Goal: Information Seeking & Learning: Learn about a topic

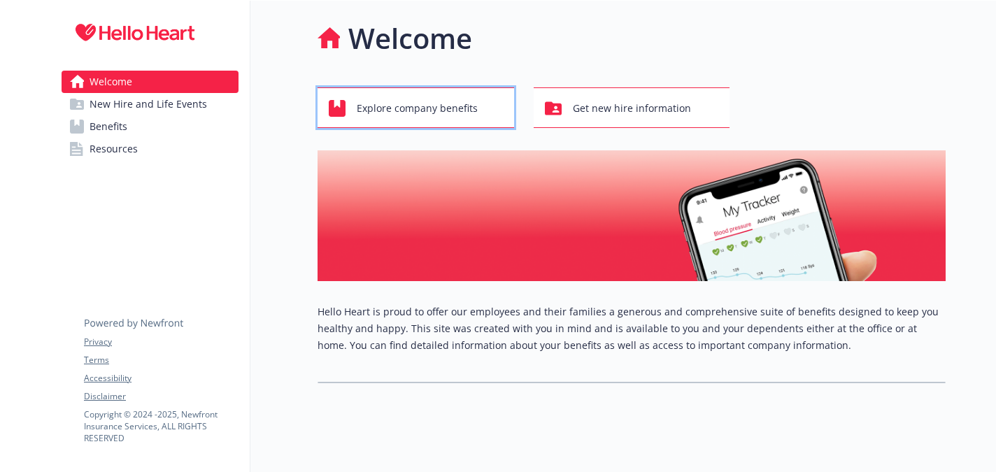
click at [422, 113] on span "Explore company benefits" at bounding box center [417, 108] width 121 height 27
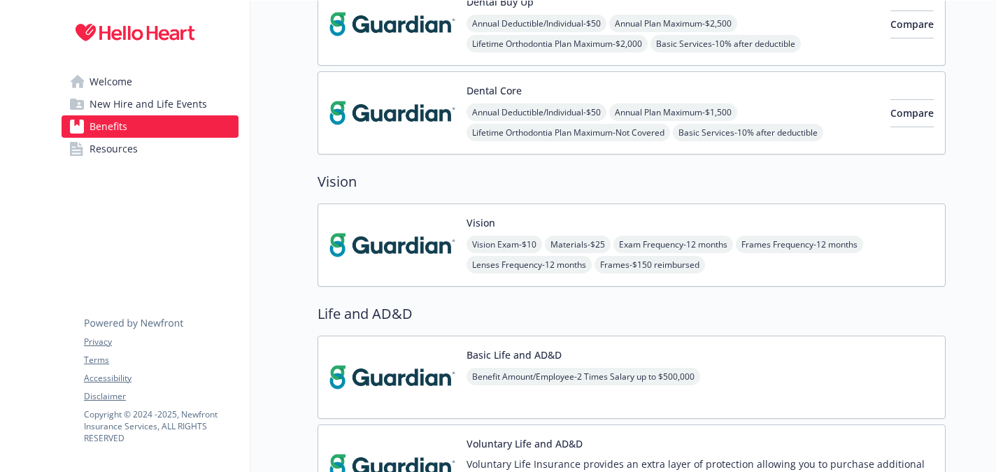
scroll to position [573, 0]
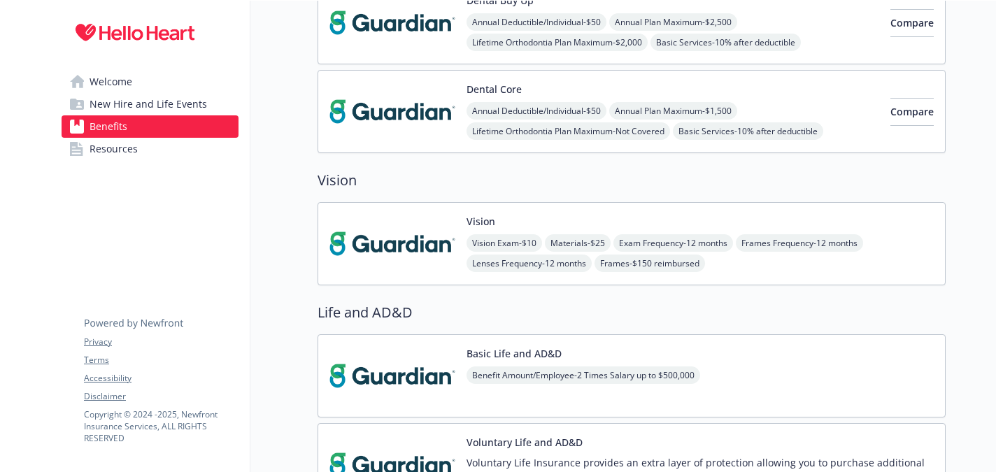
click at [787, 266] on div "Vision Exam - $10 Materials - $25 Exam Frequency - 12 months Frames Frequency -…" at bounding box center [699, 253] width 467 height 38
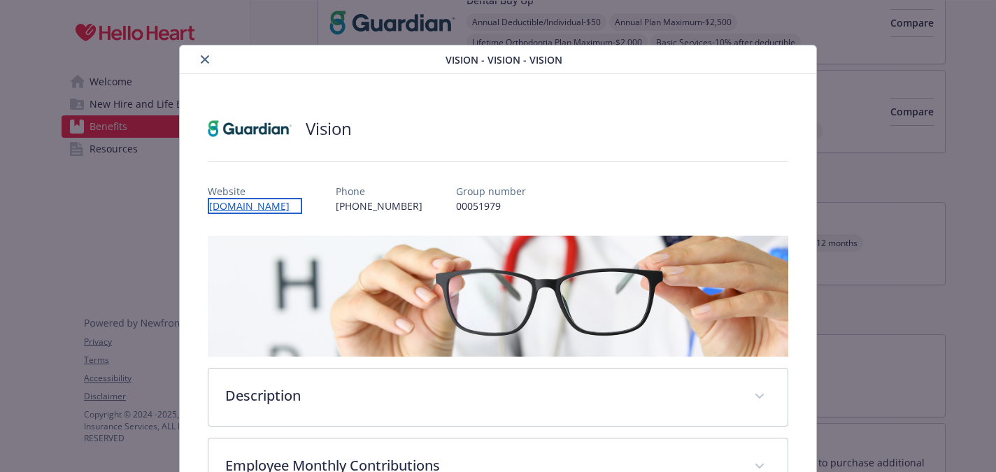
click at [248, 201] on link "[DOMAIN_NAME]" at bounding box center [255, 206] width 94 height 16
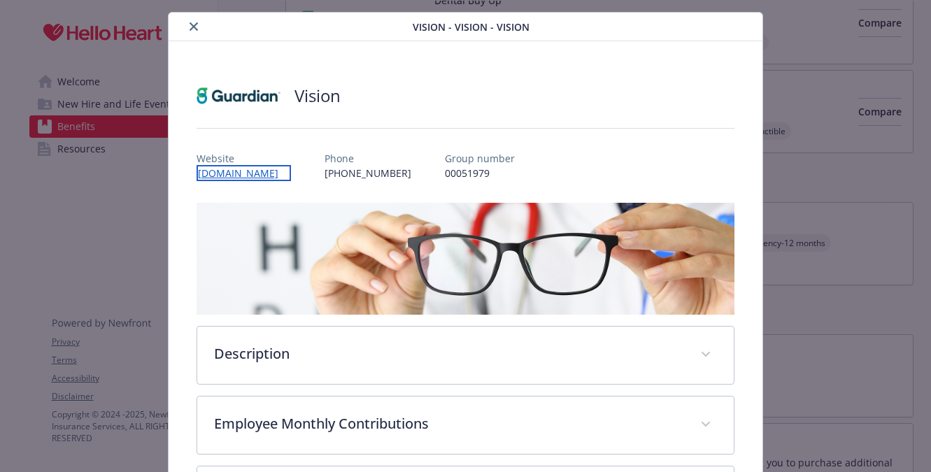
scroll to position [31, 0]
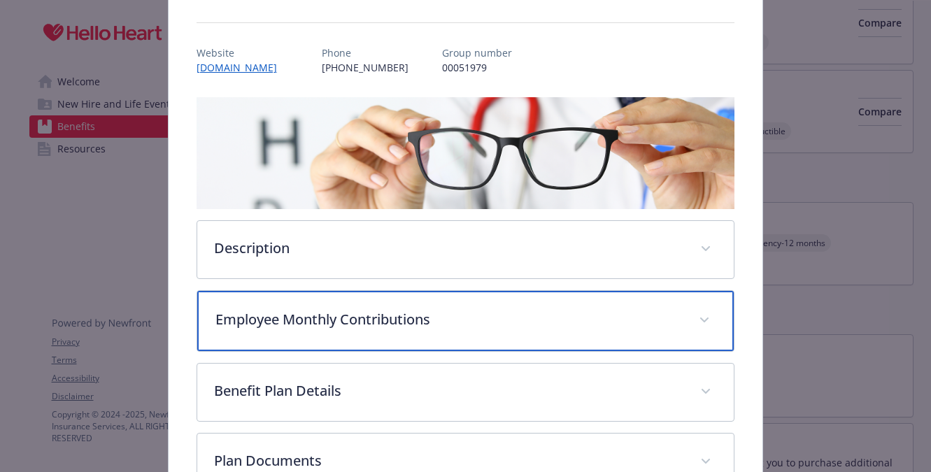
click at [562, 337] on div "Employee Monthly Contributions" at bounding box center [465, 321] width 537 height 60
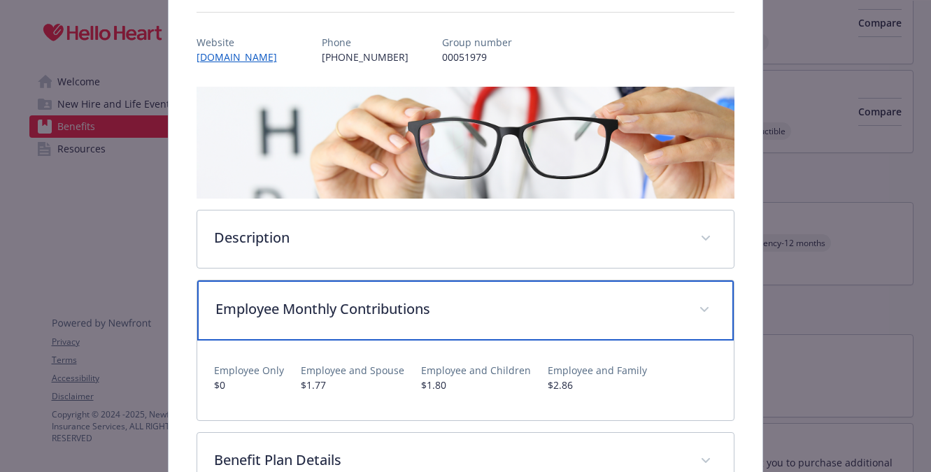
click at [562, 337] on div "Employee Monthly Contributions" at bounding box center [465, 310] width 537 height 60
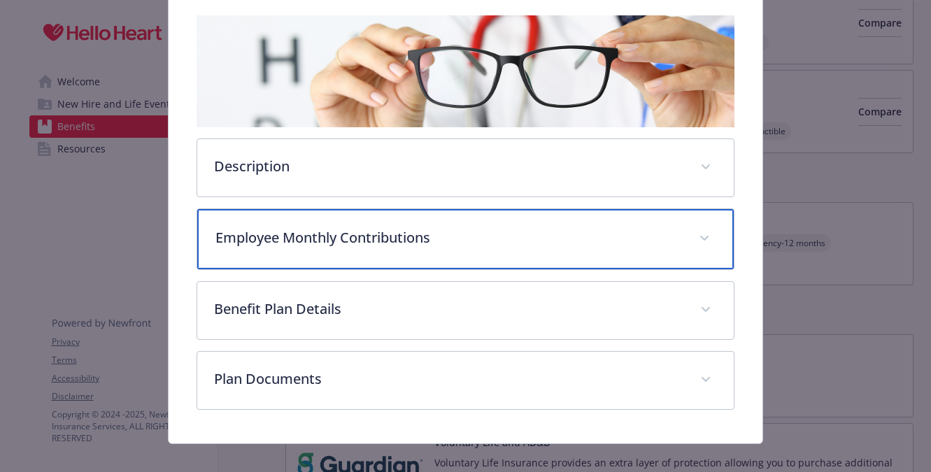
scroll to position [237, 0]
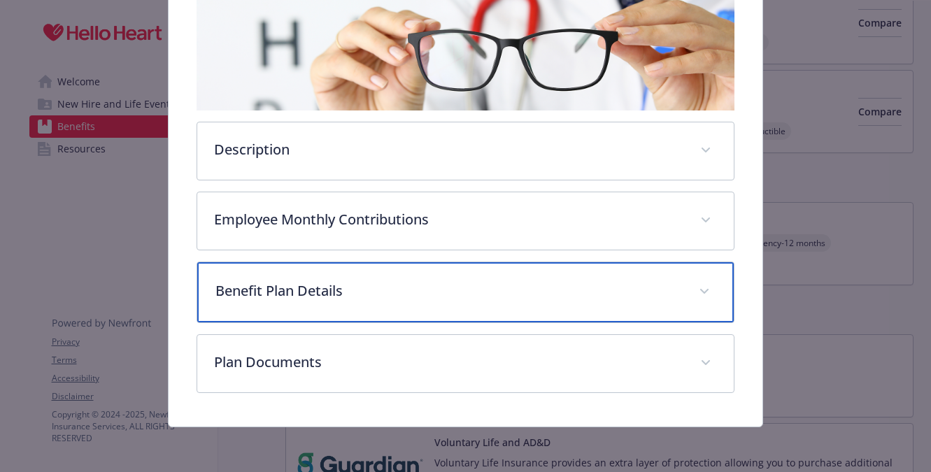
click at [541, 287] on p "Benefit Plan Details" at bounding box center [448, 290] width 467 height 21
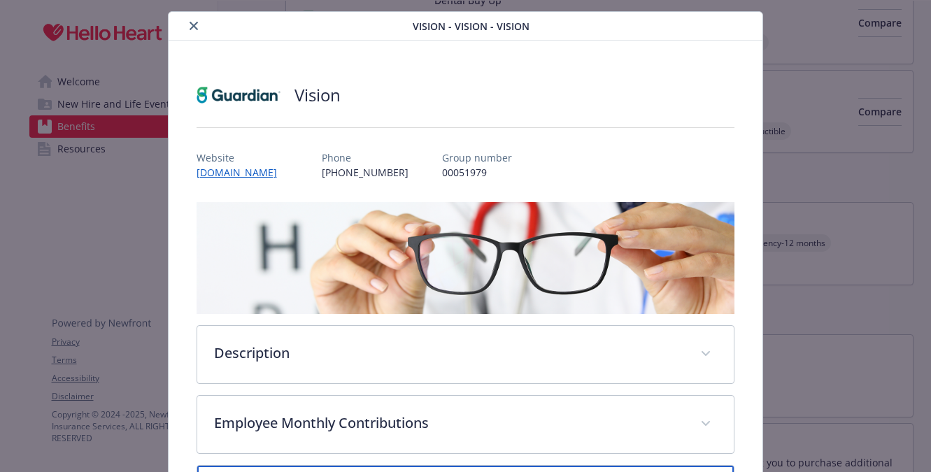
scroll to position [0, 0]
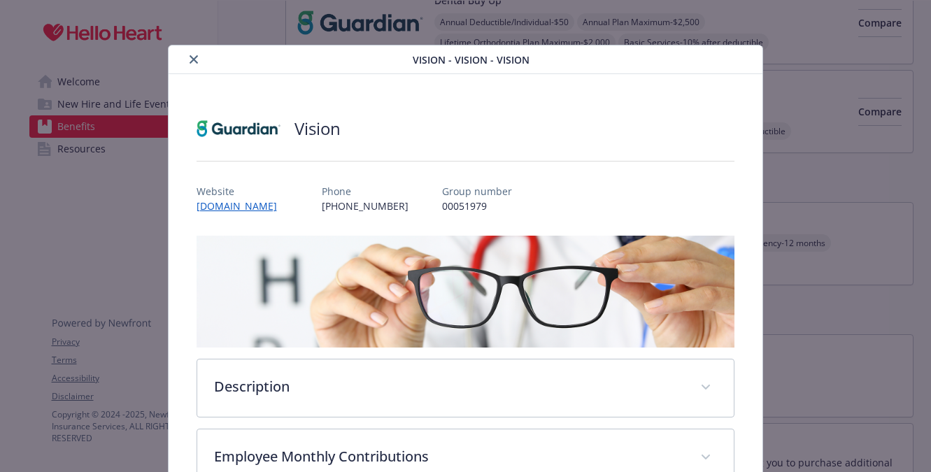
click at [187, 58] on button "close" at bounding box center [193, 59] width 17 height 17
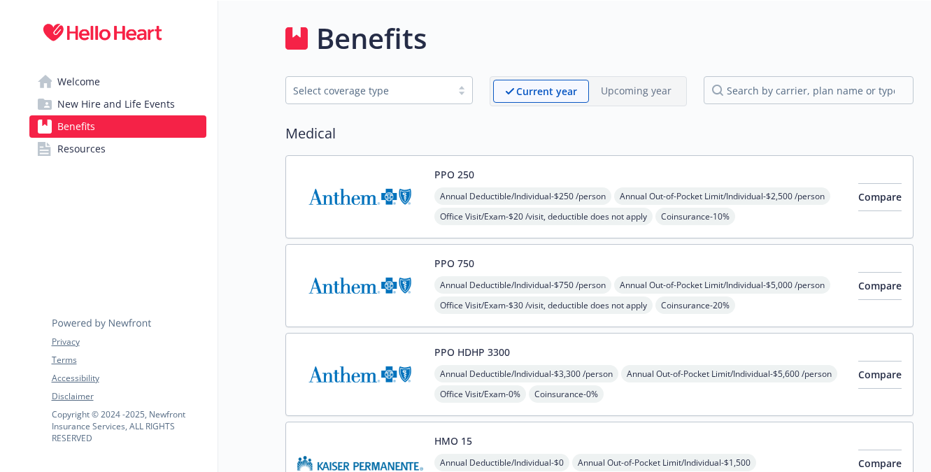
click at [92, 81] on span "Welcome" at bounding box center [78, 82] width 43 height 22
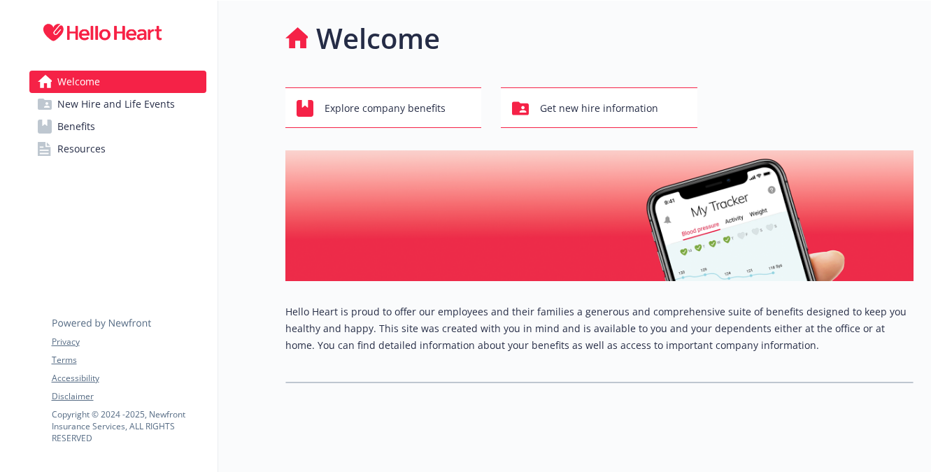
click at [289, 158] on img at bounding box center [599, 215] width 628 height 131
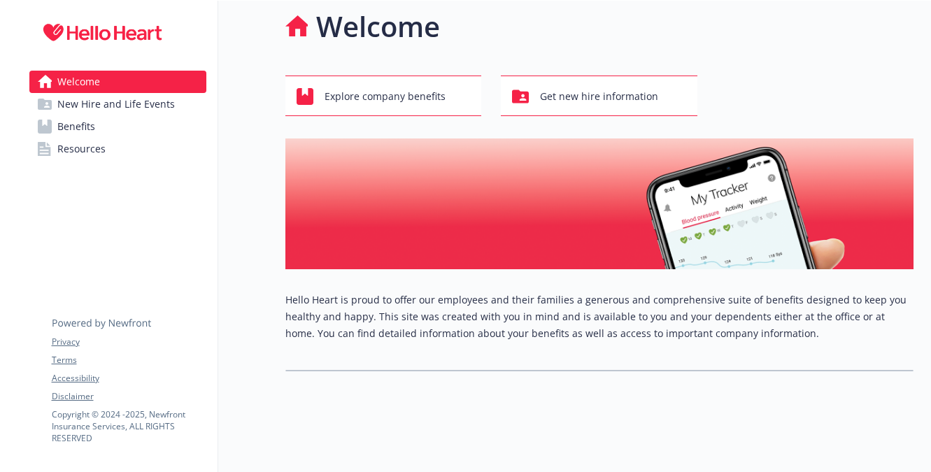
click at [137, 108] on span "New Hire and Life Events" at bounding box center [115, 104] width 117 height 22
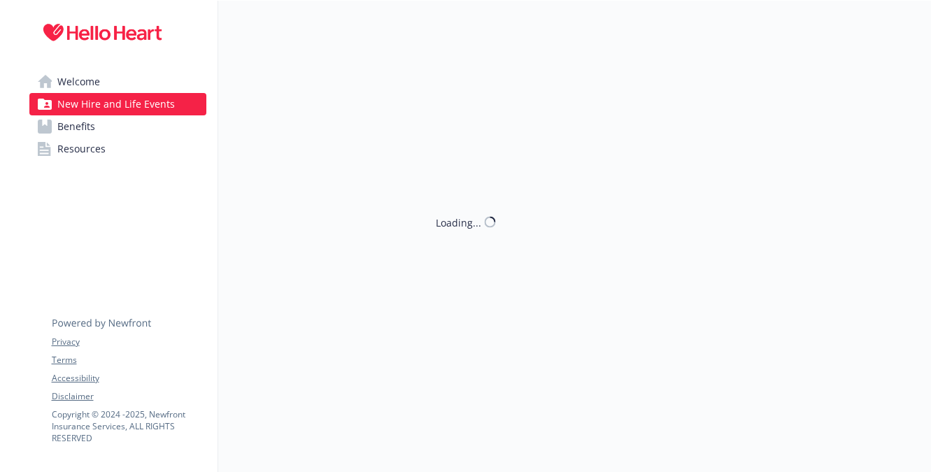
scroll to position [12, 0]
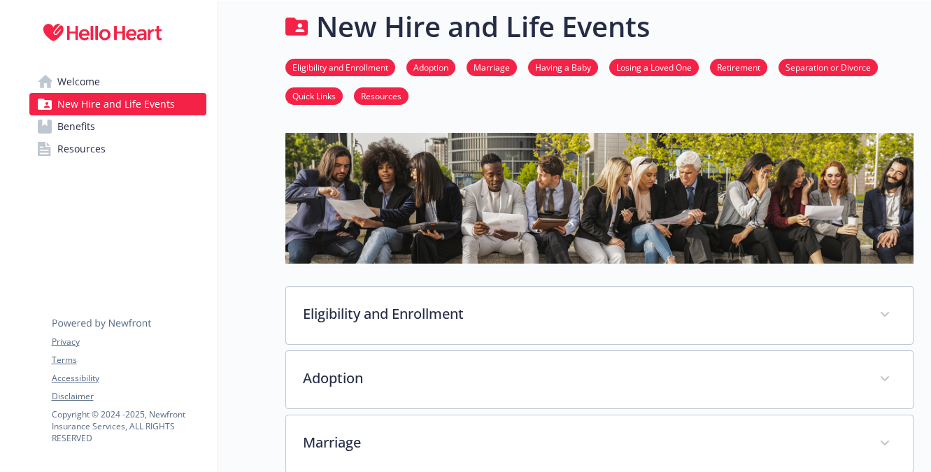
click at [664, 69] on link "Losing a Loved One" at bounding box center [654, 66] width 90 height 13
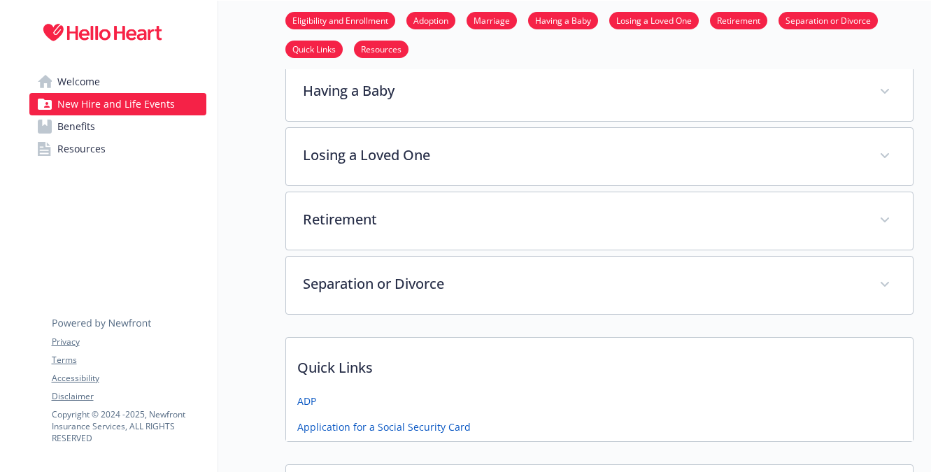
scroll to position [483, 0]
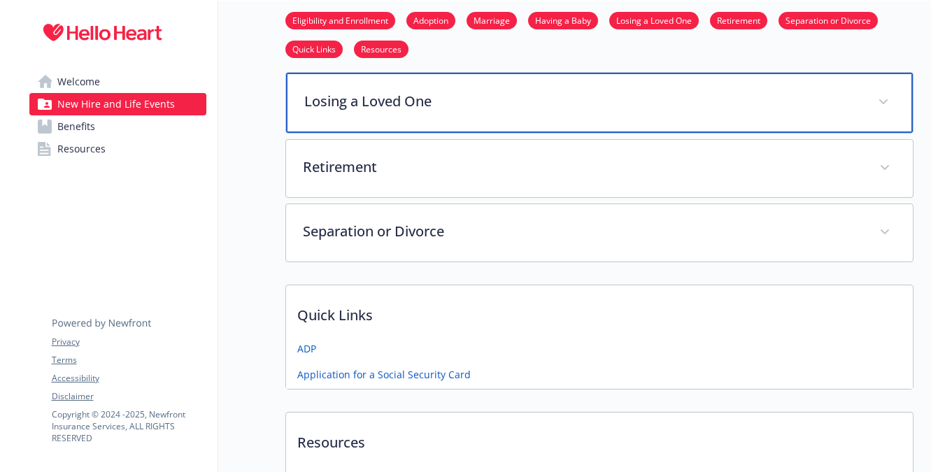
click at [534, 106] on p "Losing a Loved One" at bounding box center [582, 101] width 557 height 21
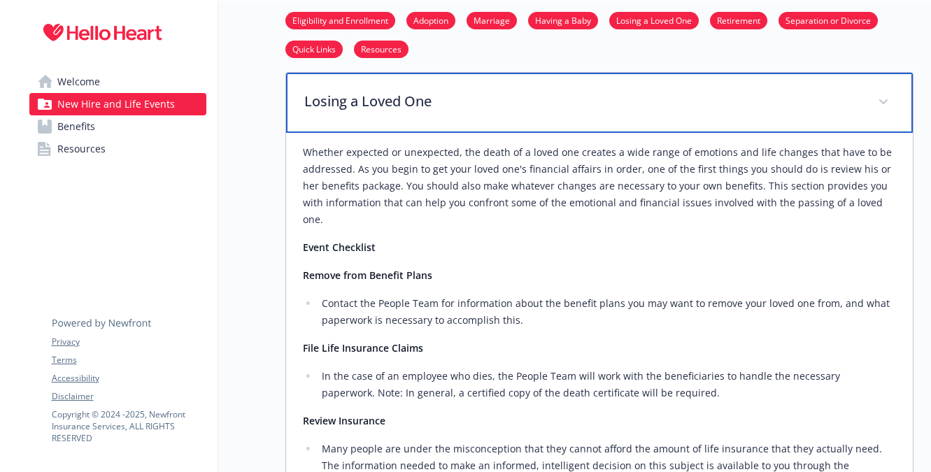
click at [534, 106] on p "Losing a Loved One" at bounding box center [582, 101] width 557 height 21
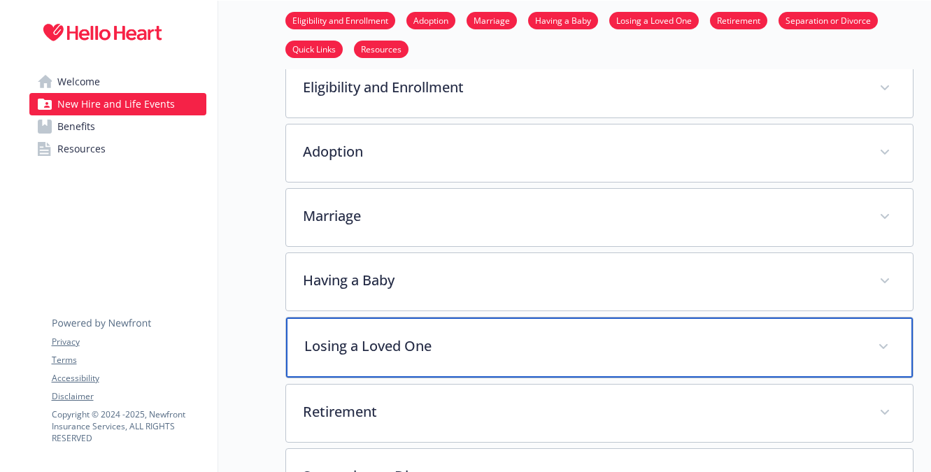
scroll to position [220, 0]
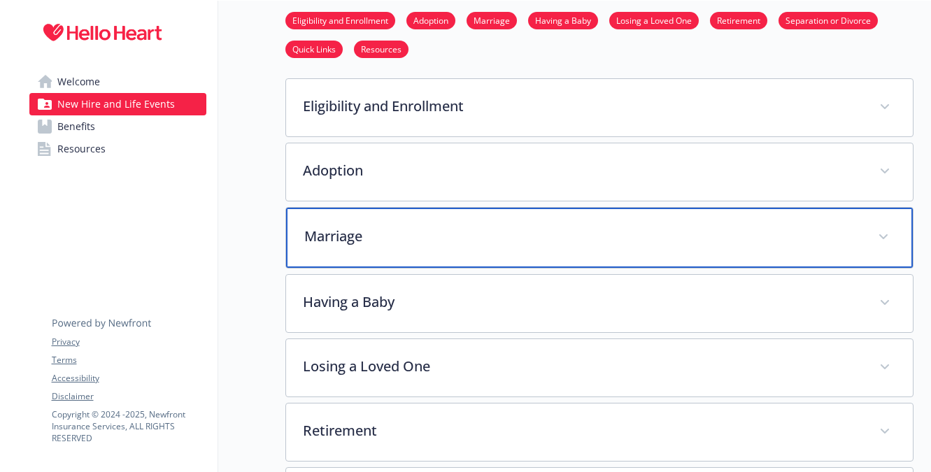
click at [479, 231] on p "Marriage" at bounding box center [582, 236] width 557 height 21
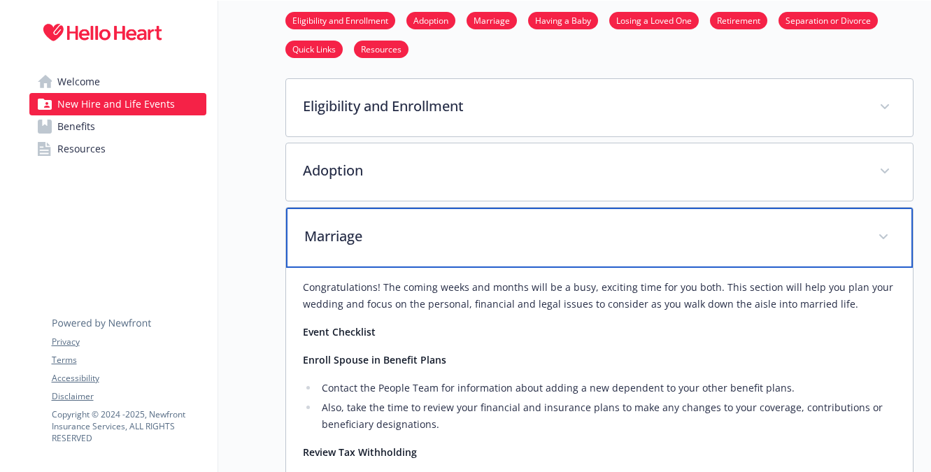
click at [479, 231] on p "Marriage" at bounding box center [582, 236] width 557 height 21
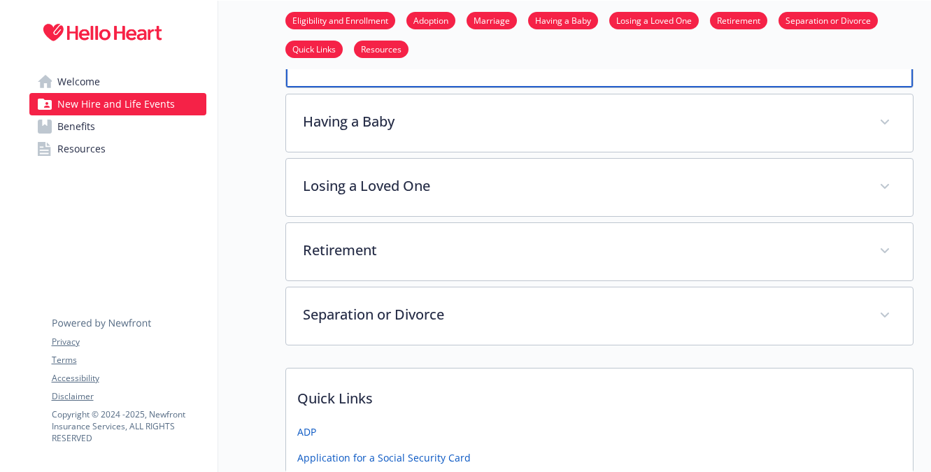
scroll to position [341, 0]
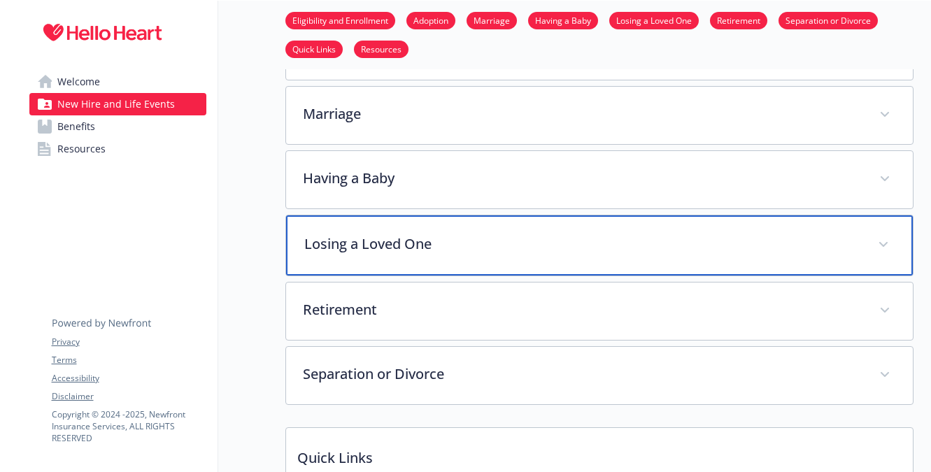
click at [463, 227] on div "Losing a Loved One" at bounding box center [599, 245] width 627 height 60
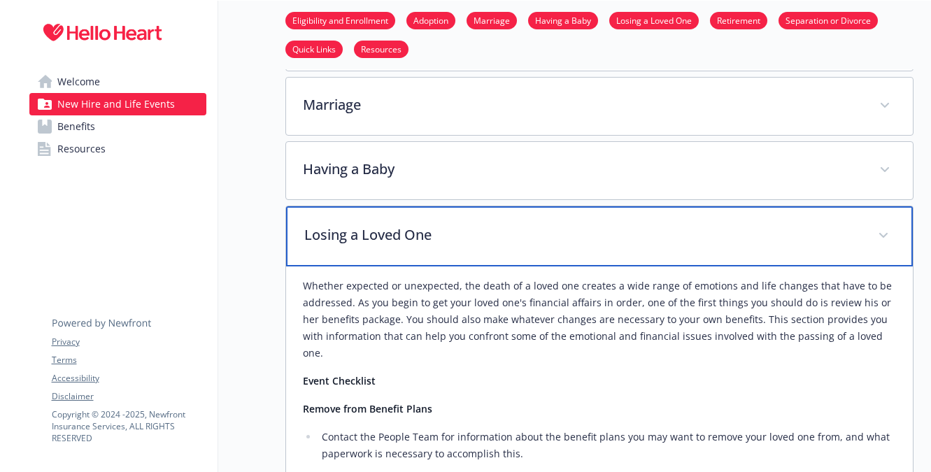
scroll to position [348, 0]
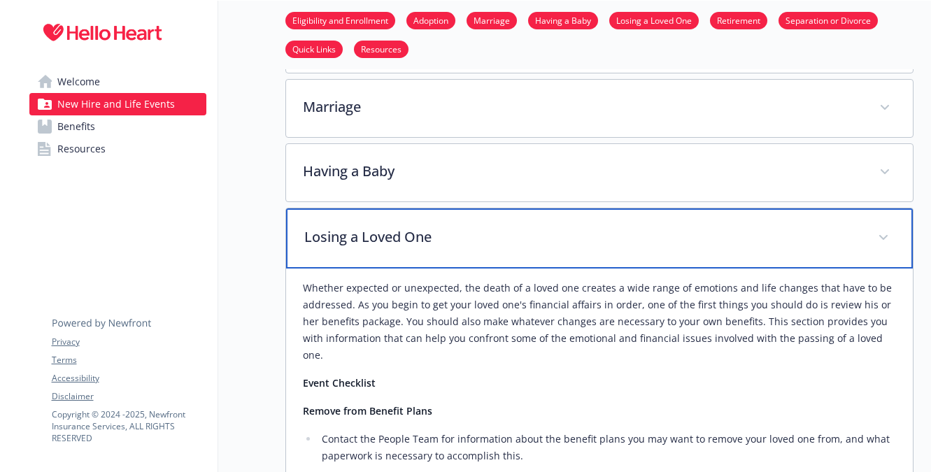
click at [455, 236] on p "Losing a Loved One" at bounding box center [582, 237] width 557 height 21
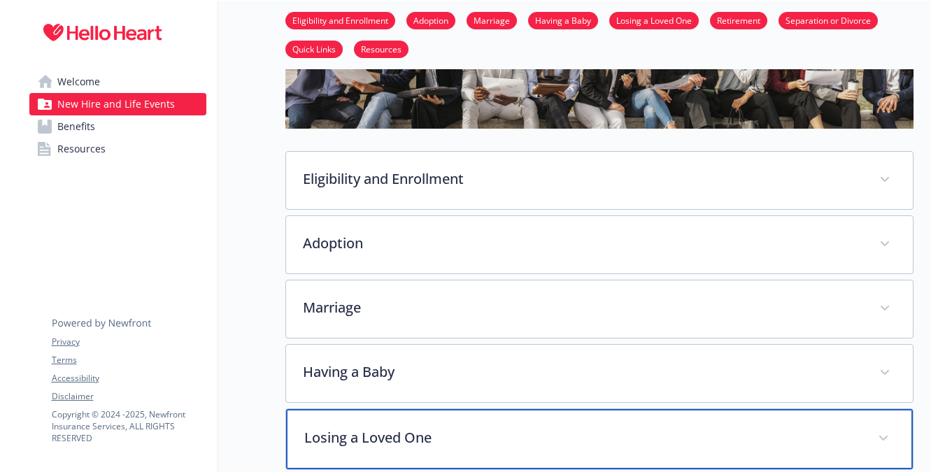
scroll to position [0, 0]
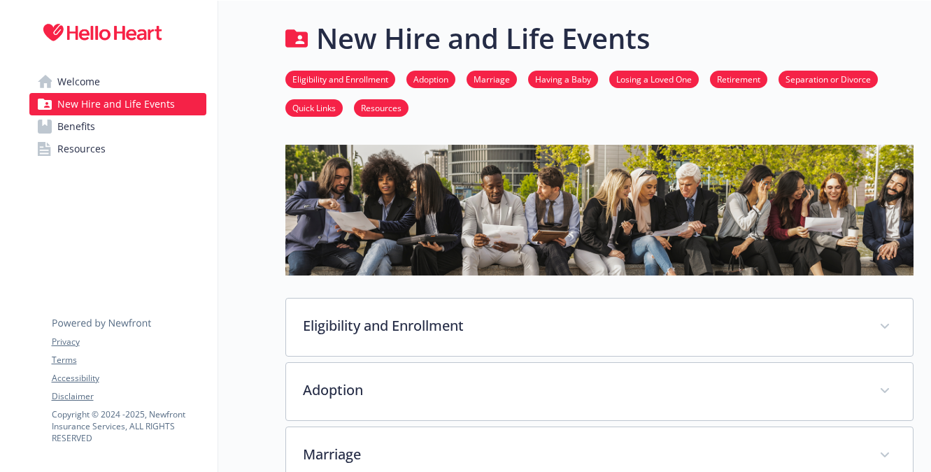
click at [308, 73] on link "Eligibility and Enrollment" at bounding box center [340, 78] width 110 height 13
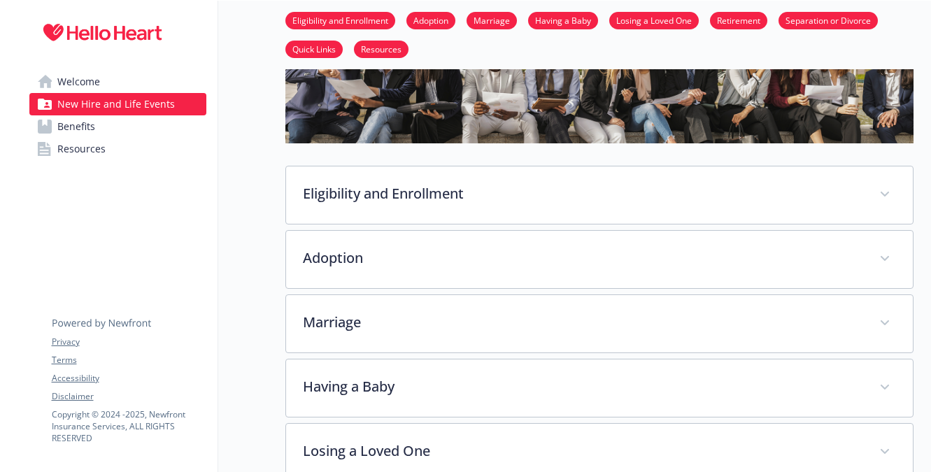
scroll to position [226, 0]
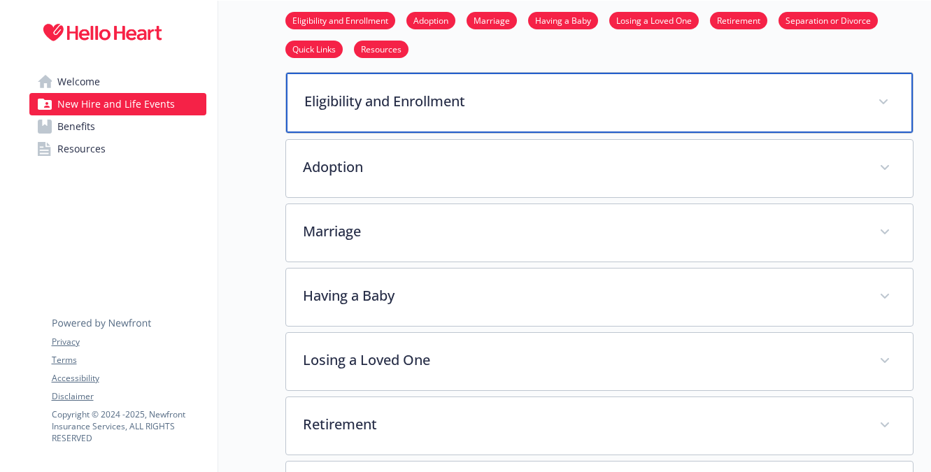
click at [336, 113] on div "Eligibility and Enrollment" at bounding box center [599, 103] width 627 height 60
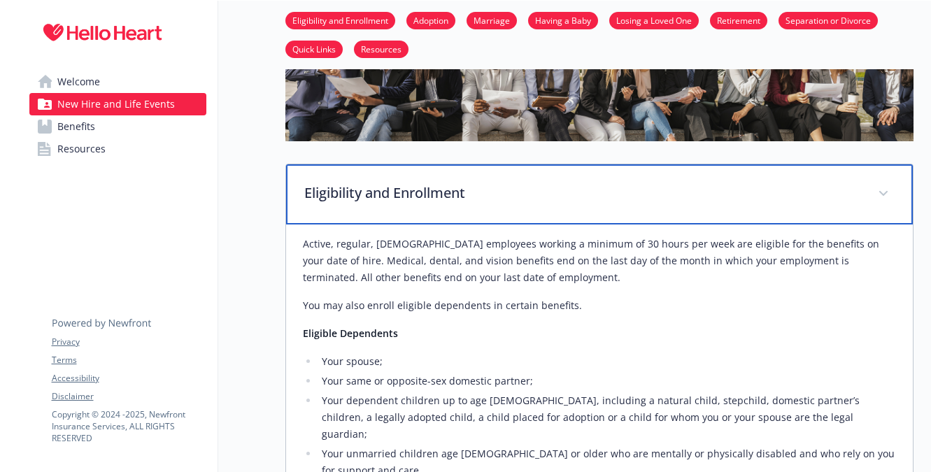
scroll to position [118, 0]
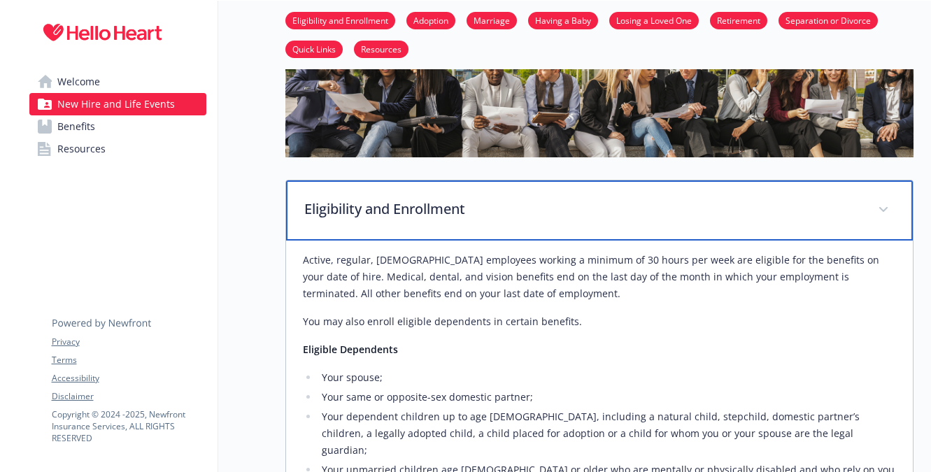
click at [332, 187] on div "Eligibility and Enrollment" at bounding box center [599, 210] width 627 height 60
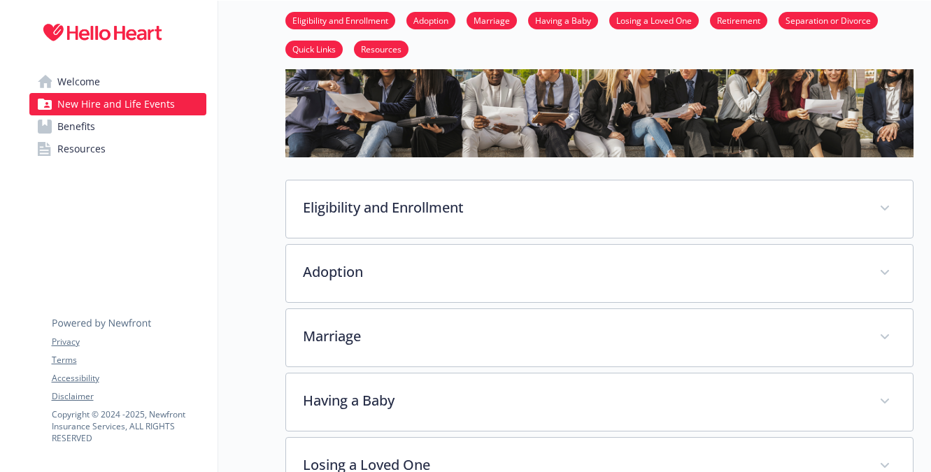
click at [85, 150] on span "Resources" at bounding box center [81, 149] width 48 height 22
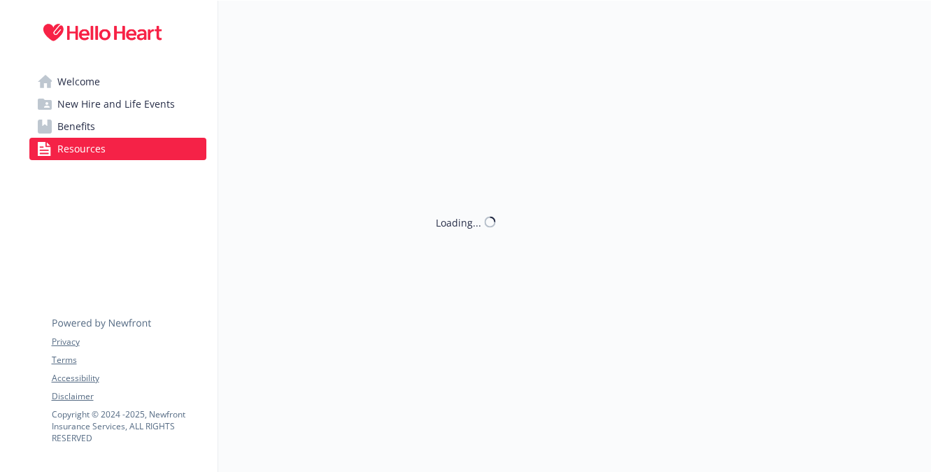
scroll to position [118, 0]
